Goal: Task Accomplishment & Management: Complete application form

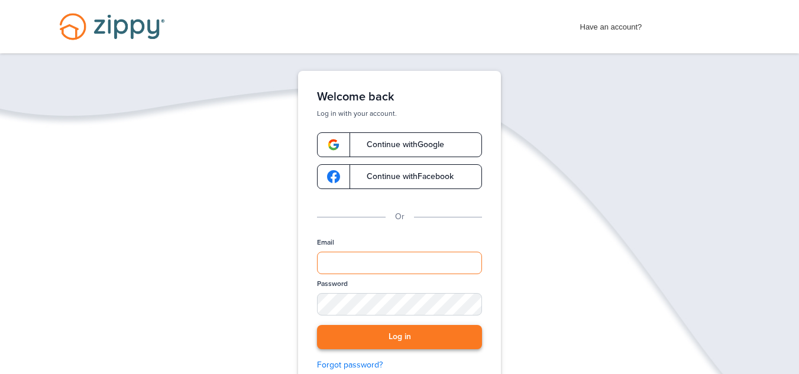
type input "**********"
click at [401, 339] on button "Log in" at bounding box center [399, 337] width 165 height 24
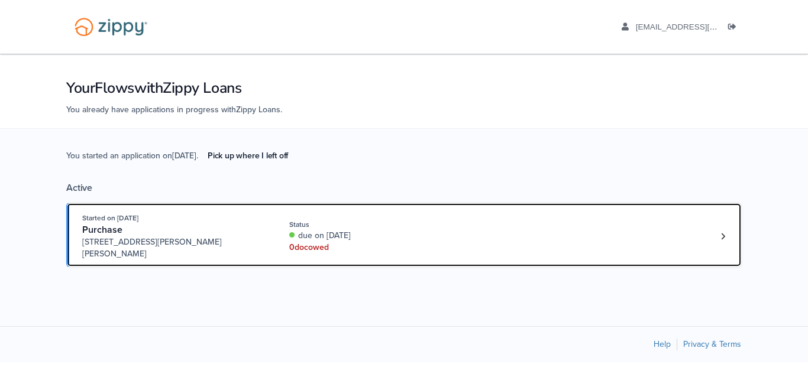
click at [424, 242] on div "0 doc owed" at bounding box center [368, 248] width 158 height 12
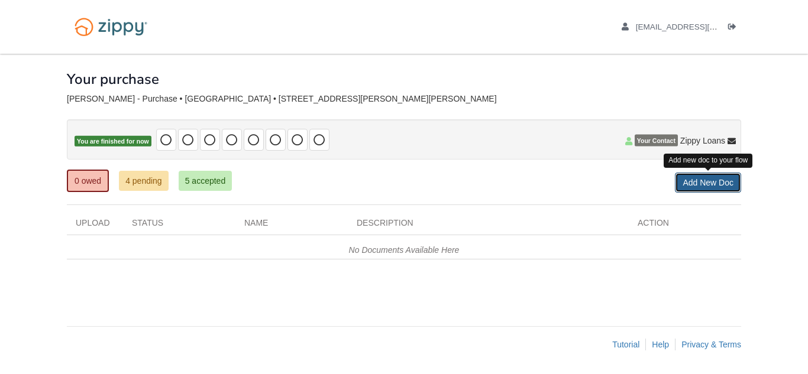
click at [693, 188] on link "Add New Doc" at bounding box center [708, 183] width 66 height 20
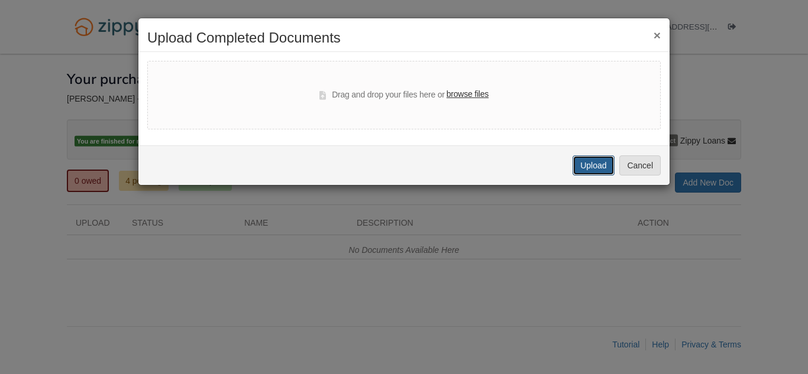
click at [596, 165] on button "Upload" at bounding box center [593, 166] width 41 height 20
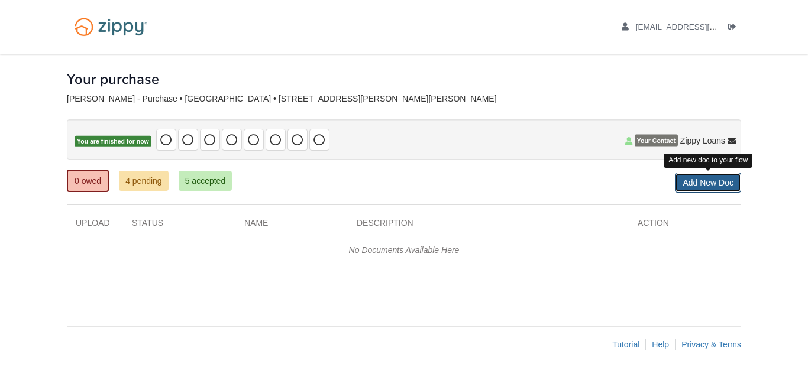
click at [680, 179] on link "Add New Doc" at bounding box center [708, 183] width 66 height 20
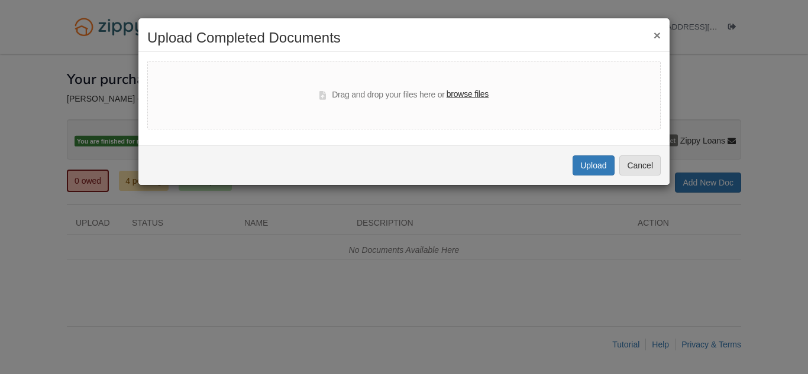
click at [461, 98] on label "browse files" at bounding box center [468, 94] width 42 height 13
click at [0, 0] on input "browse files" at bounding box center [0, 0] width 0 height 0
click at [636, 160] on button "Cancel" at bounding box center [639, 166] width 41 height 20
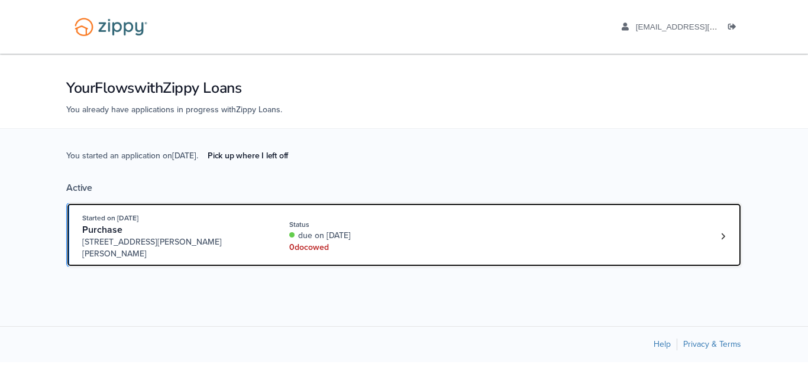
click at [568, 230] on div "Started on [DATE] Purchase [STREET_ADDRESS][PERSON_NAME] Status due on [DATE] 0…" at bounding box center [398, 236] width 632 height 48
